Goal: Transaction & Acquisition: Purchase product/service

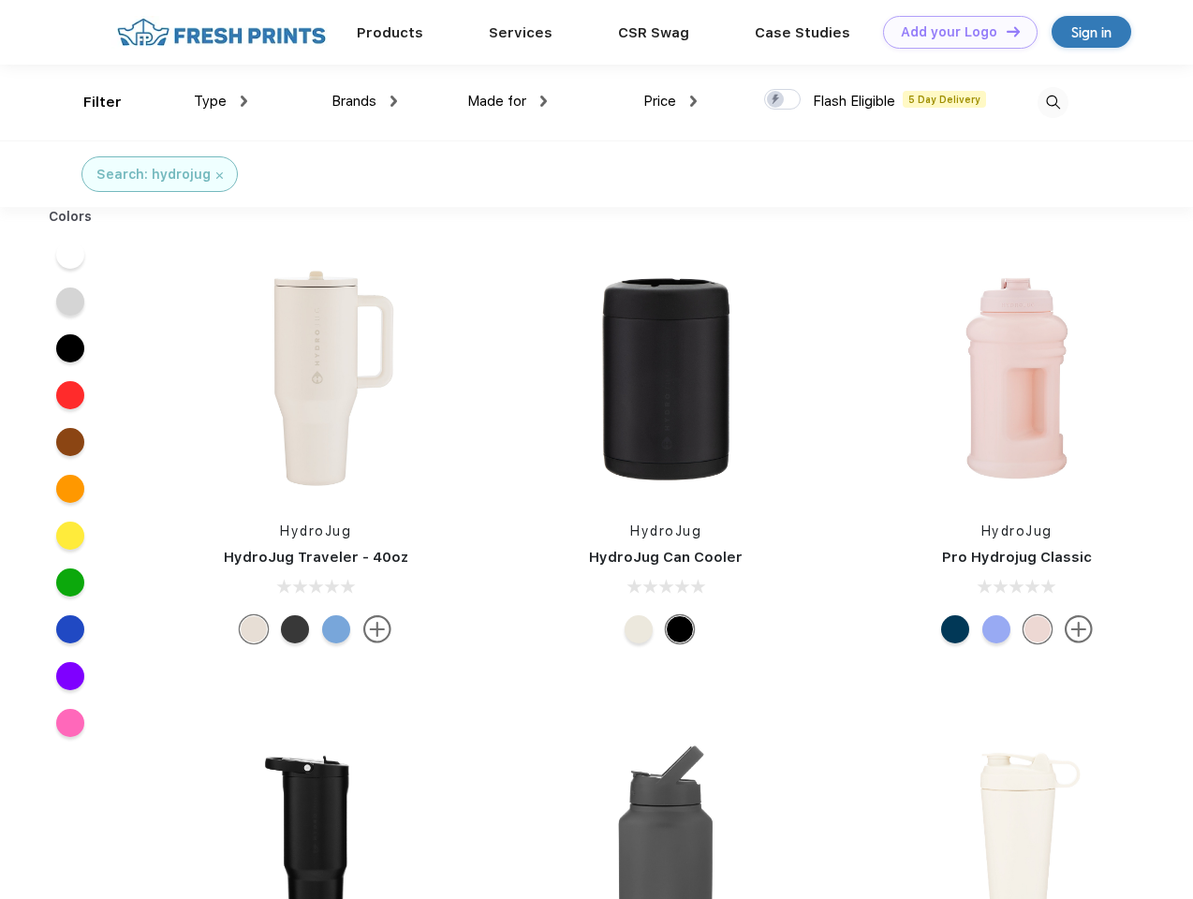
scroll to position [1, 0]
click at [953, 32] on link "Add your Logo Design Tool" at bounding box center [960, 32] width 154 height 33
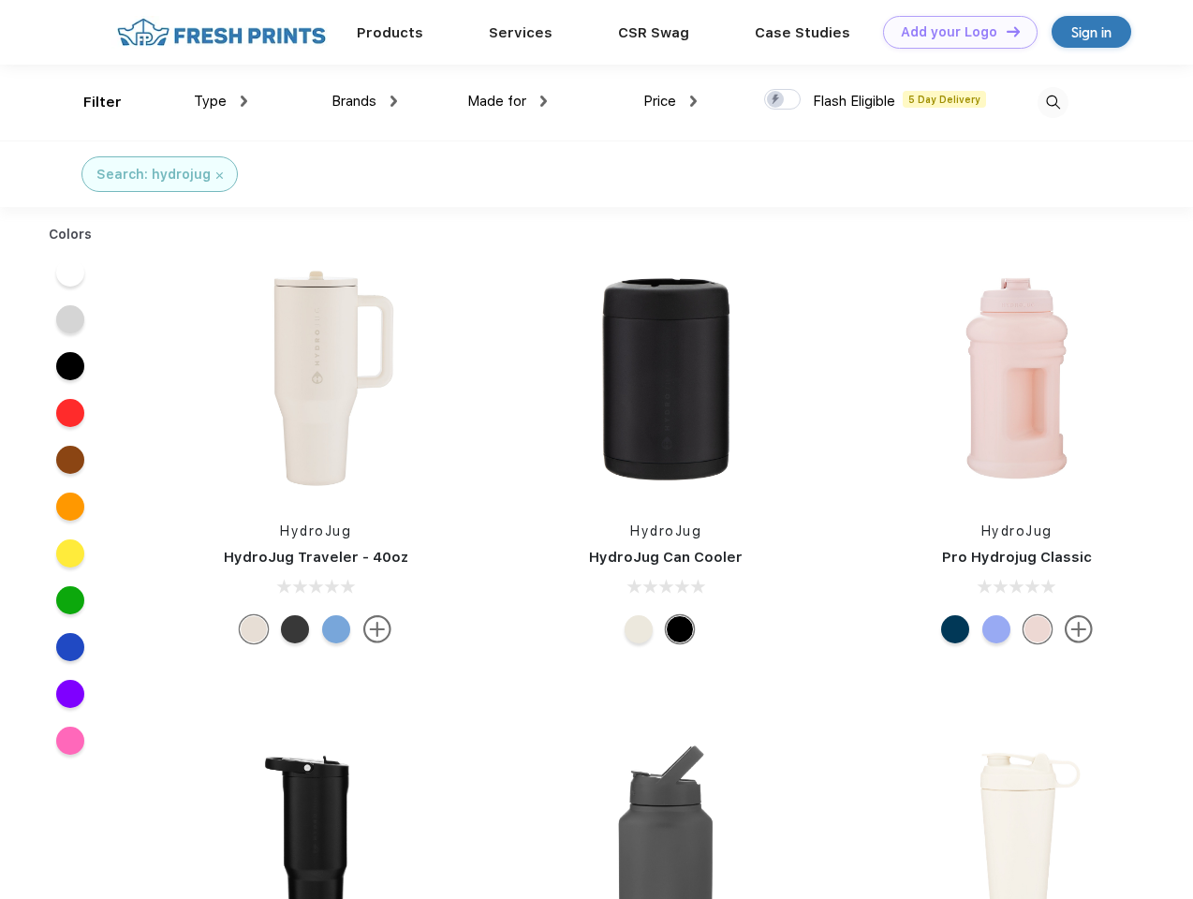
click at [0, 0] on div "Design Tool" at bounding box center [0, 0] width 0 height 0
click at [1005, 31] on link "Add your Logo Design Tool" at bounding box center [960, 32] width 154 height 33
click at [90, 102] on div "Filter" at bounding box center [102, 103] width 38 height 22
click at [221, 101] on span "Type" at bounding box center [210, 101] width 33 height 17
click at [364, 101] on span "Brands" at bounding box center [353, 101] width 45 height 17
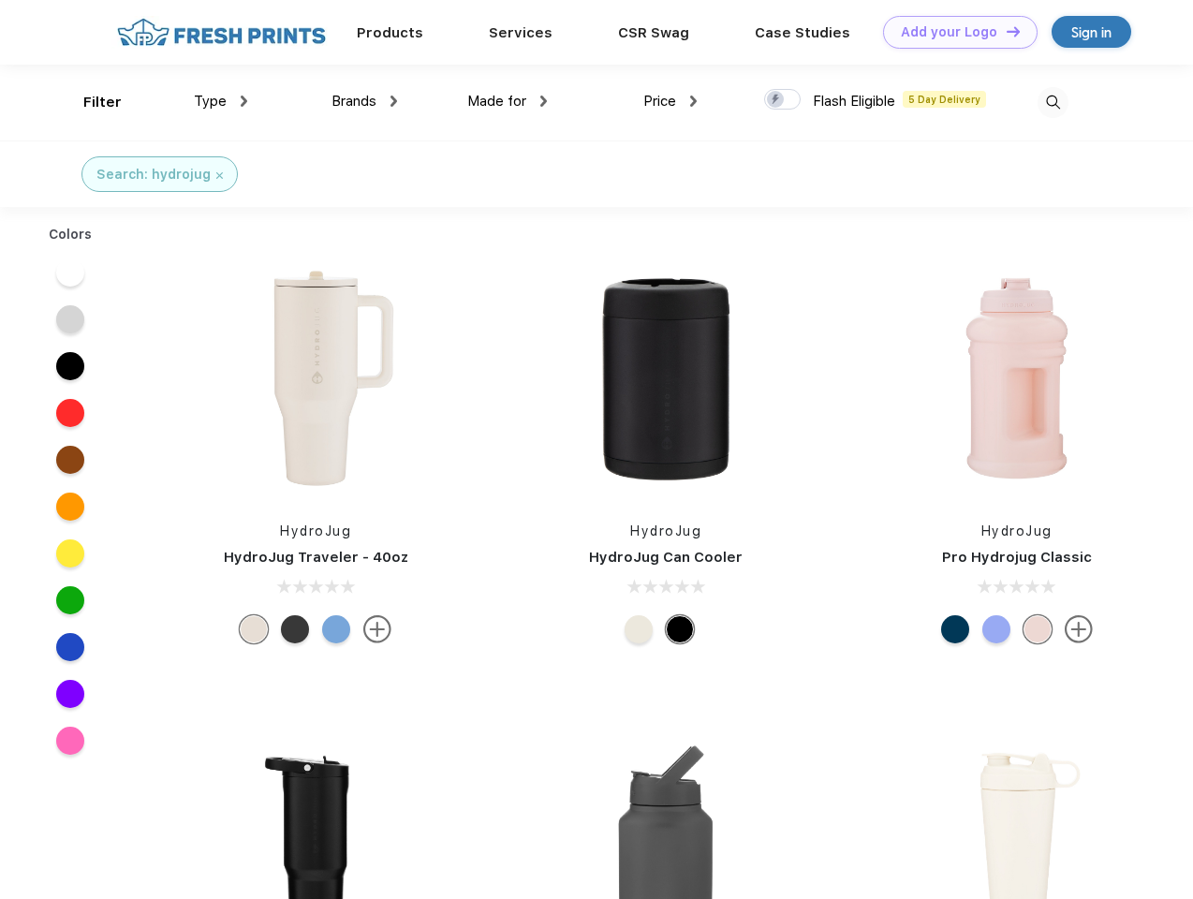
click at [507, 101] on span "Made for" at bounding box center [496, 101] width 59 height 17
click at [670, 101] on span "Price" at bounding box center [659, 101] width 33 height 17
click at [783, 100] on div at bounding box center [782, 99] width 37 height 21
click at [776, 100] on input "checkbox" at bounding box center [770, 94] width 12 height 12
click at [1052, 102] on img at bounding box center [1052, 102] width 31 height 31
